Goal: Information Seeking & Learning: Learn about a topic

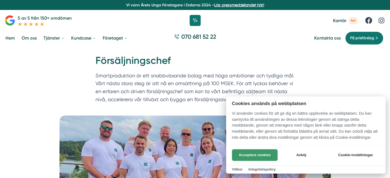
click at [265, 155] on button "Acceptera cookies" at bounding box center [255, 155] width 46 height 12
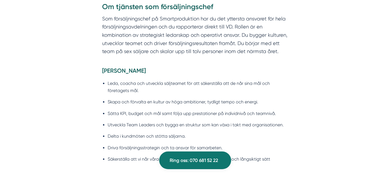
scroll to position [415, 0]
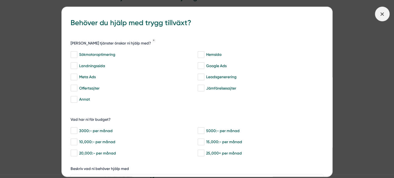
click at [384, 14] on icon at bounding box center [382, 14] width 6 height 6
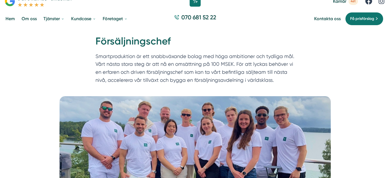
scroll to position [0, 0]
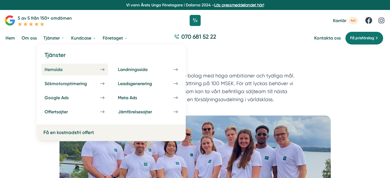
click at [51, 69] on div "Hemsida" at bounding box center [60, 69] width 31 height 5
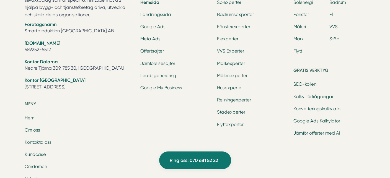
scroll to position [1985, 0]
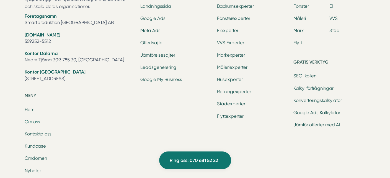
click at [36, 121] on link "Om oss" at bounding box center [32, 121] width 15 height 5
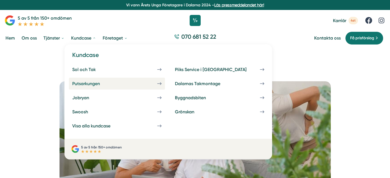
click at [80, 84] on div "Putsarkungen" at bounding box center [92, 83] width 41 height 5
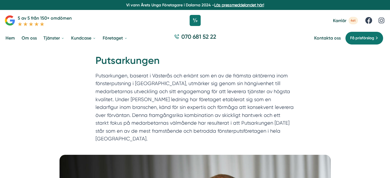
click at [9, 36] on link "Hem" at bounding box center [10, 38] width 12 height 14
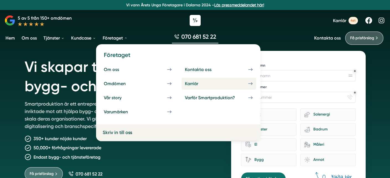
click at [191, 82] on div "Karriär" at bounding box center [198, 83] width 27 height 5
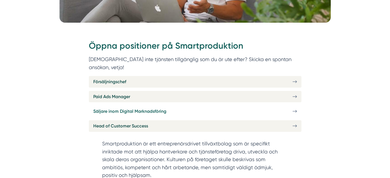
scroll to position [194, 0]
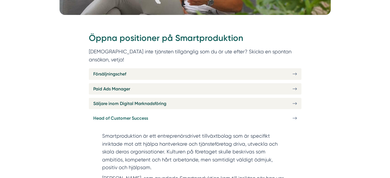
click at [157, 113] on link "Head of Customer Success" at bounding box center [195, 118] width 212 height 11
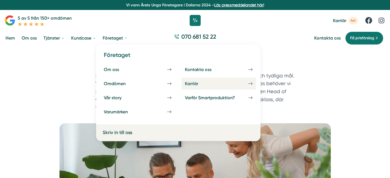
click at [190, 83] on div "Karriär" at bounding box center [198, 83] width 27 height 5
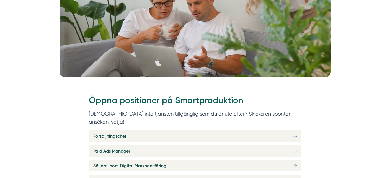
scroll to position [194, 0]
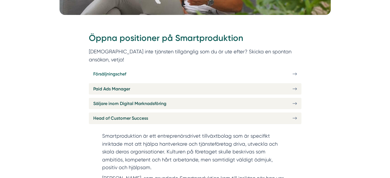
click at [140, 68] on link "Försäljningschef" at bounding box center [195, 73] width 212 height 11
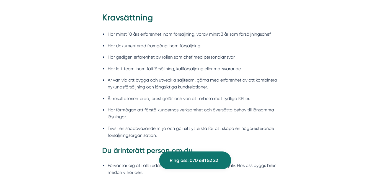
scroll to position [581, 0]
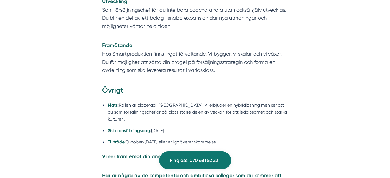
scroll to position [1355, 0]
